Goal: Find specific page/section: Find specific page/section

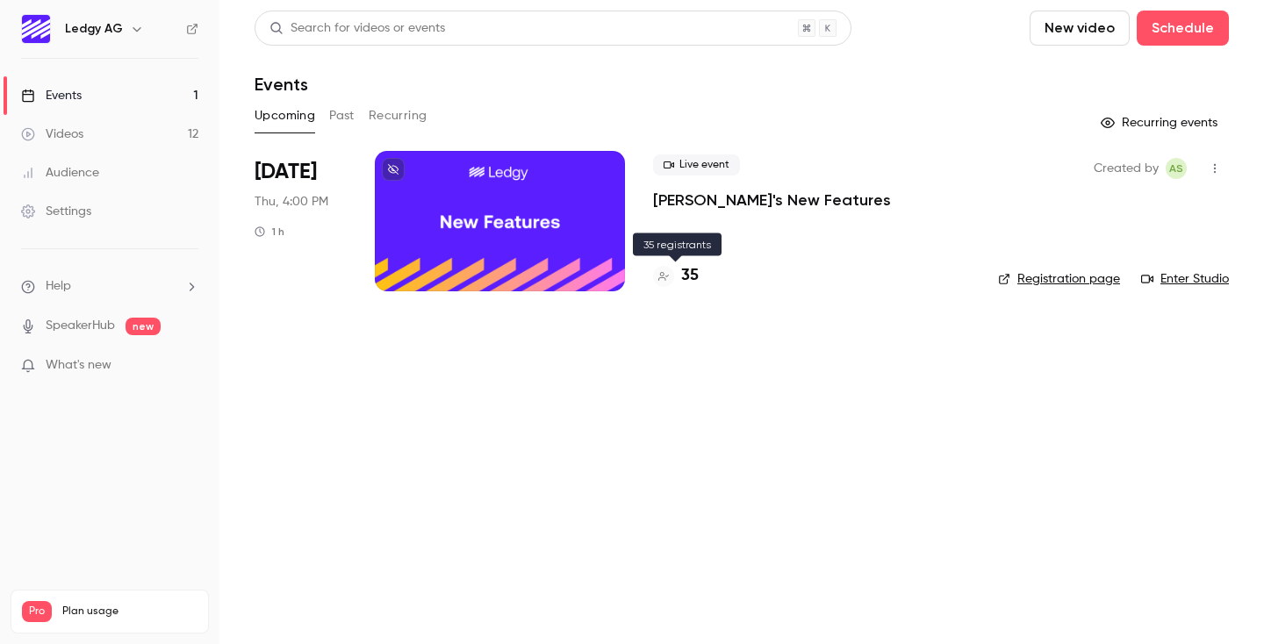
click at [685, 273] on h4 "35" at bounding box center [690, 276] width 18 height 24
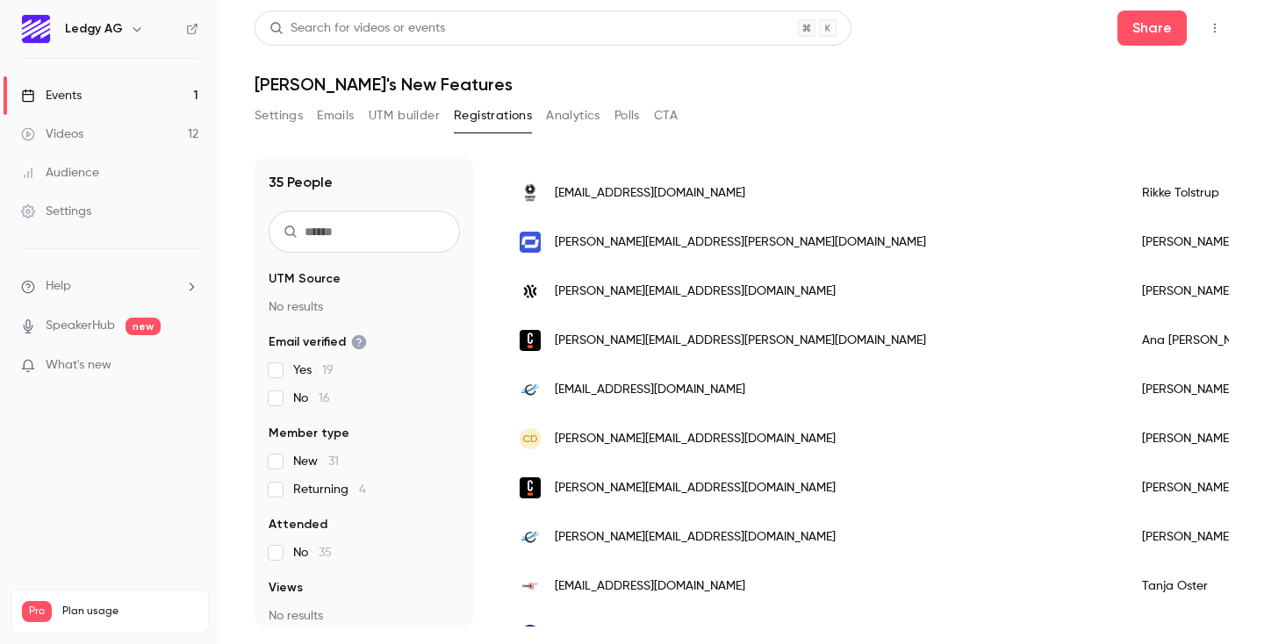
scroll to position [783, 0]
